Goal: Information Seeking & Learning: Learn about a topic

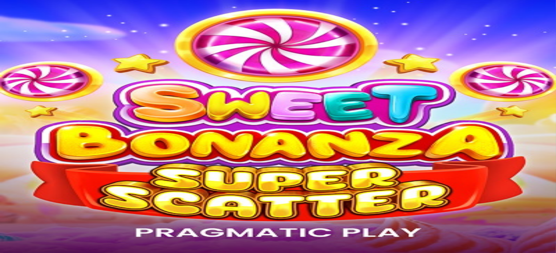
click at [44, 55] on link "Promotions" at bounding box center [30, 52] width 27 height 6
click at [44, 55] on span "Promotions" at bounding box center [30, 52] width 27 height 6
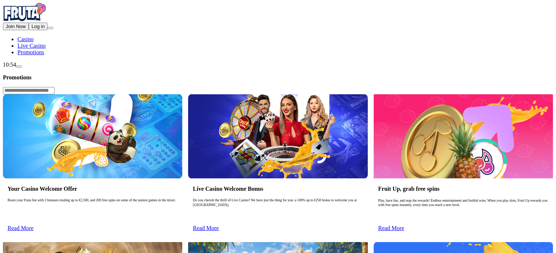
click at [34, 225] on link "Read More" at bounding box center [21, 228] width 26 height 6
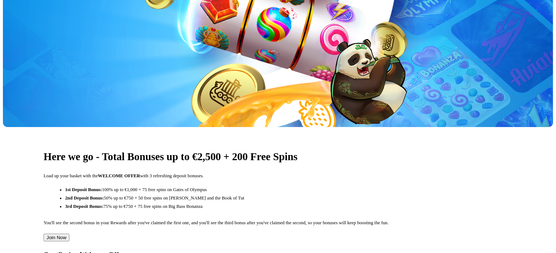
scroll to position [254, 0]
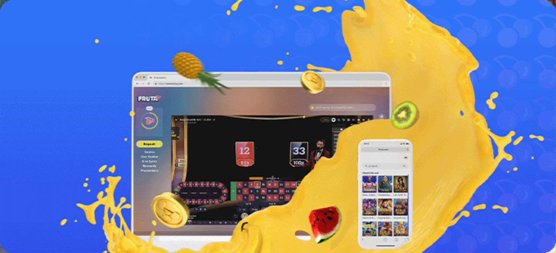
click at [34, 42] on span "Kasino" at bounding box center [25, 39] width 16 height 6
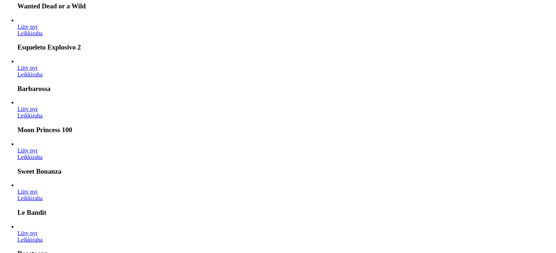
scroll to position [332, 0]
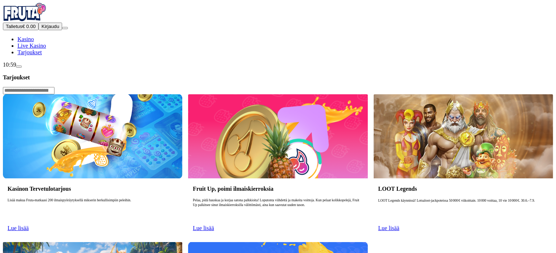
click at [42, 55] on span "Tarjoukset" at bounding box center [29, 52] width 24 height 6
click at [29, 225] on link "Lue lisää" at bounding box center [18, 228] width 21 height 6
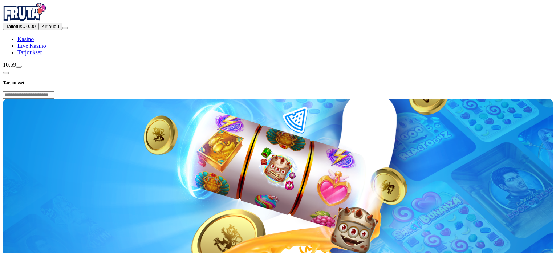
scroll to position [109, 0]
